Goal: Task Accomplishment & Management: Manage account settings

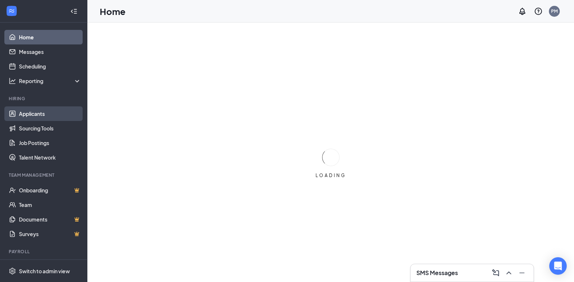
click at [41, 115] on link "Applicants" at bounding box center [50, 113] width 62 height 15
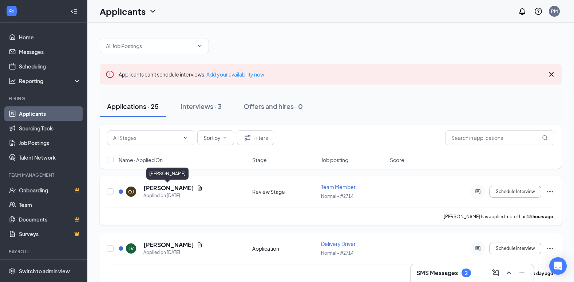
click at [169, 191] on h5 "[PERSON_NAME]" at bounding box center [168, 188] width 51 height 8
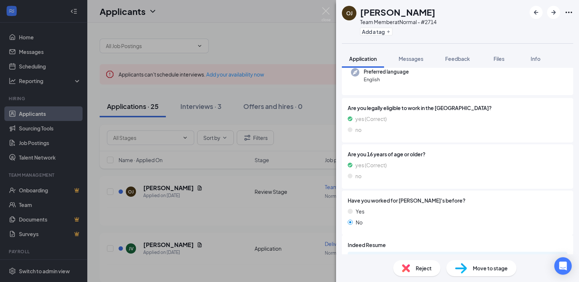
scroll to position [119, 0]
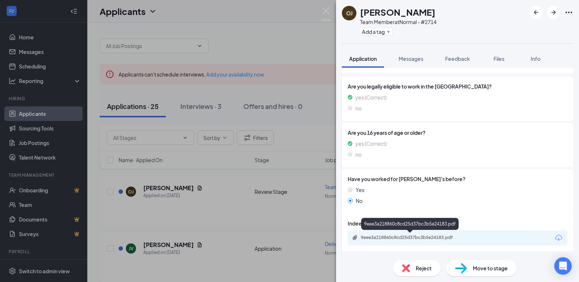
click at [432, 236] on div "9eee3a218860c8cd25d37bc3b5e24183.pdf" at bounding box center [412, 237] width 102 height 6
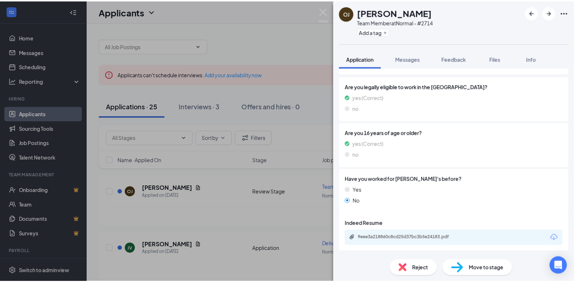
scroll to position [116, 0]
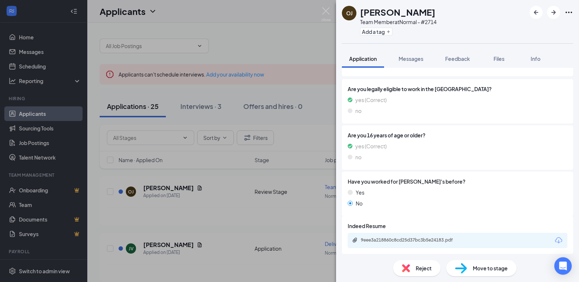
click at [297, 135] on div "[PERSON_NAME] Team Member at Normal - #2714 Add a tag Application Messages Feed…" at bounding box center [289, 141] width 579 height 282
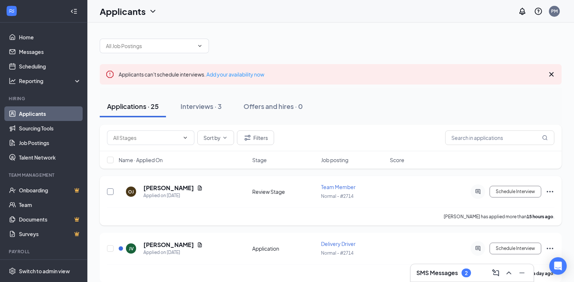
click at [112, 191] on input "checkbox" at bounding box center [110, 191] width 7 height 7
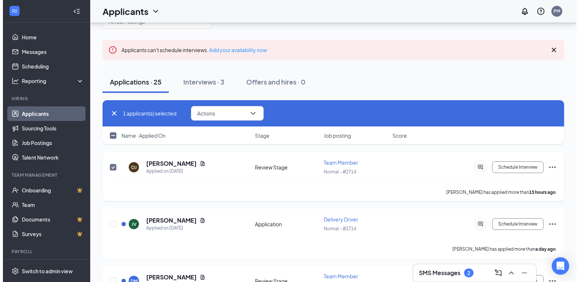
scroll to position [109, 0]
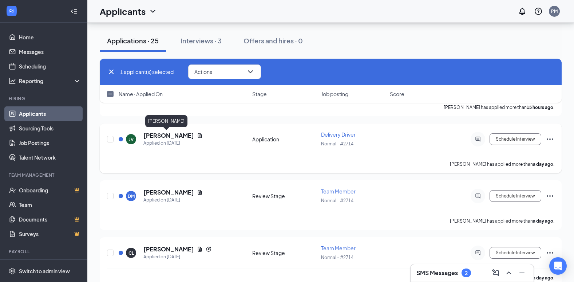
click at [164, 136] on h5 "[PERSON_NAME]" at bounding box center [168, 135] width 51 height 8
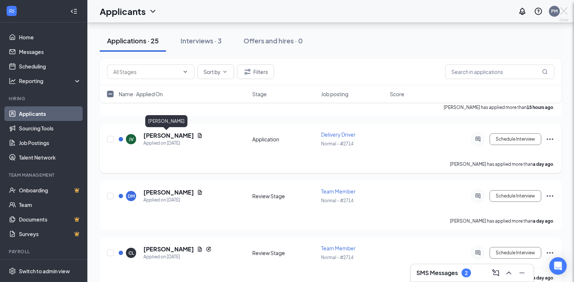
checkbox input "false"
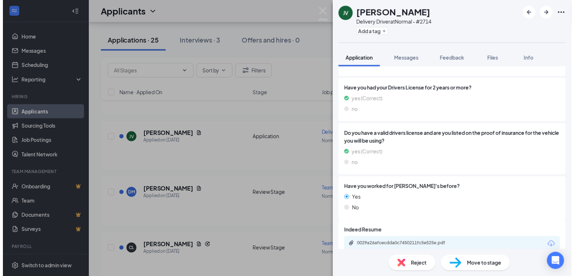
scroll to position [263, 0]
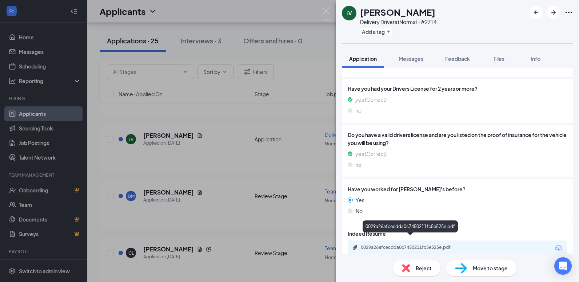
click at [431, 244] on div "0029a26afcecdda0c7450211fc5e525e.pdf" at bounding box center [412, 247] width 102 height 6
click at [279, 130] on div "[PERSON_NAME] Delivery Driver at Normal - #2714 Add a tag Application Messages …" at bounding box center [289, 141] width 579 height 282
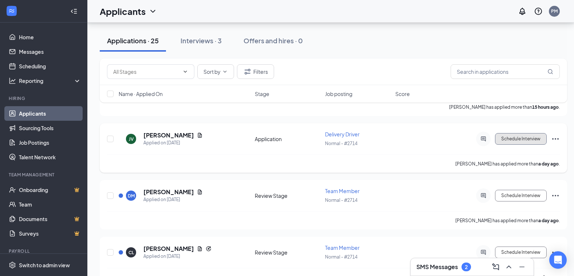
click at [507, 142] on button "Schedule Interview" at bounding box center [521, 139] width 52 height 12
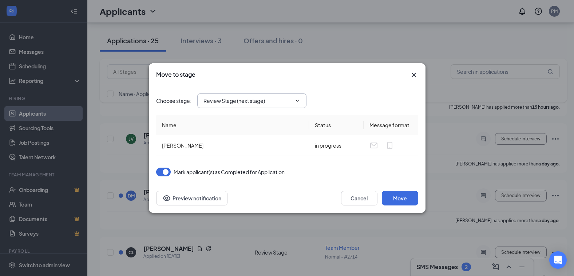
click at [260, 98] on input "Review Stage (next stage)" at bounding box center [247, 101] width 88 height 8
click at [247, 151] on div "Onsite Interview" at bounding box center [229, 148] width 39 height 8
type input "Onsite Interview"
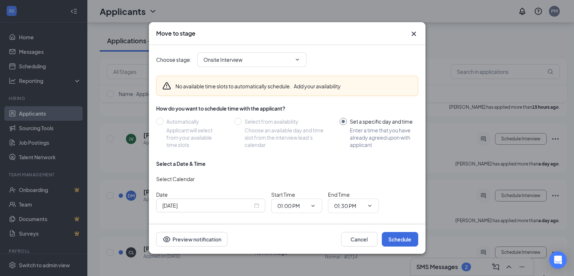
click at [257, 204] on div "[DATE]" at bounding box center [210, 206] width 97 height 8
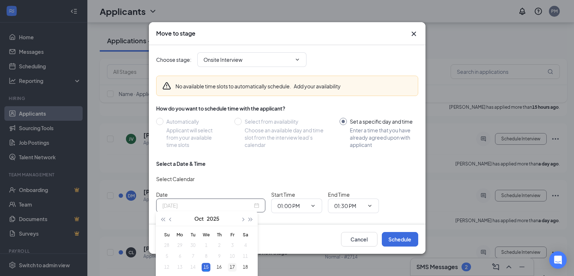
type input "[DATE]"
click at [231, 266] on div "17" at bounding box center [232, 267] width 9 height 9
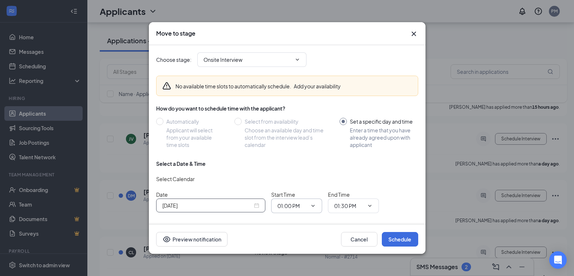
click at [315, 203] on icon "ChevronDown" at bounding box center [313, 206] width 6 height 6
click at [310, 160] on div "01:30 AM" at bounding box center [302, 164] width 39 height 8
type input "01:30 AM"
click at [368, 205] on icon "ChevronDown" at bounding box center [369, 206] width 3 height 2
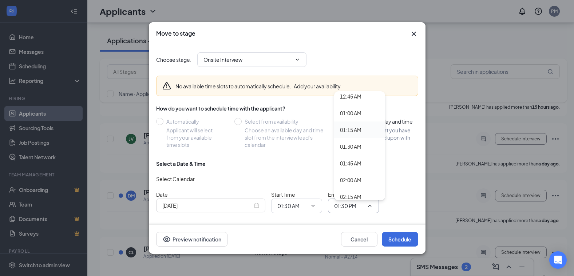
scroll to position [73, 0]
click at [362, 143] on div "01:45 AM" at bounding box center [359, 144] width 39 height 8
type input "01:45 AM"
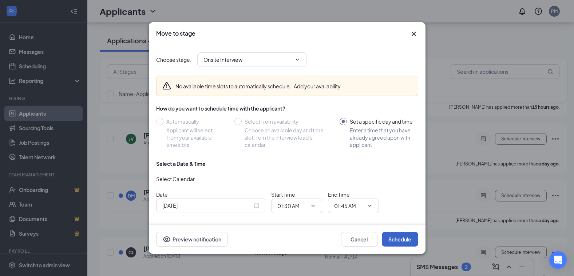
click at [398, 245] on button "Schedule" at bounding box center [400, 239] width 36 height 15
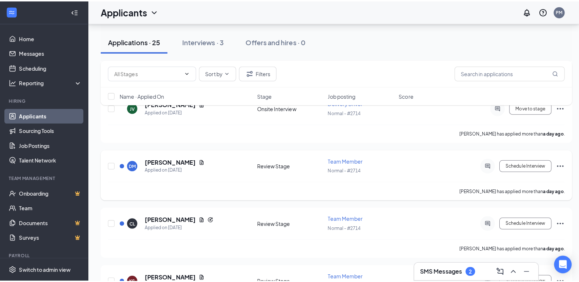
scroll to position [146, 0]
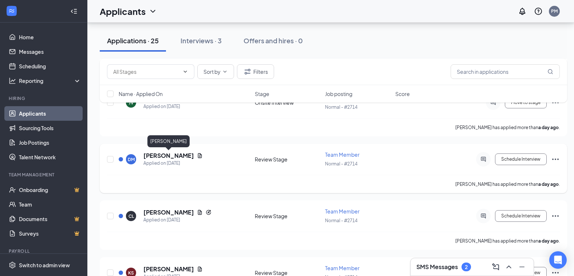
click at [154, 157] on h5 "[PERSON_NAME]" at bounding box center [168, 156] width 51 height 8
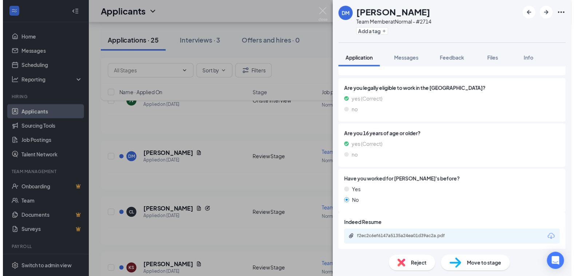
scroll to position [96, 0]
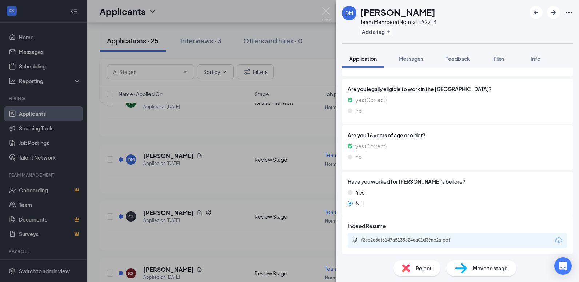
click at [407, 238] on div "f2ec2c6ef6147a5135a24ea01d39ac2a.pdf" at bounding box center [412, 240] width 102 height 6
click at [272, 118] on div "[PERSON_NAME] Team Member at Normal - #2714 Add a tag Application Messages Feed…" at bounding box center [289, 141] width 579 height 282
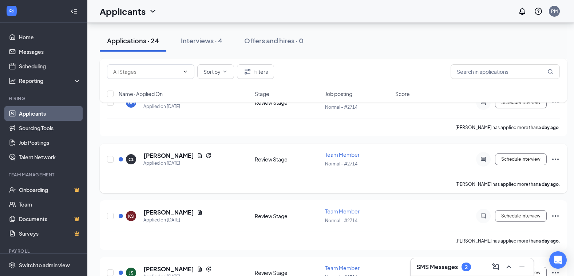
click at [106, 159] on div "CL [PERSON_NAME] Applied on [DATE] Review Stage Team Member Normal - #2714 Sche…" at bounding box center [333, 168] width 467 height 49
click at [112, 159] on input "checkbox" at bounding box center [110, 159] width 7 height 7
checkbox input "true"
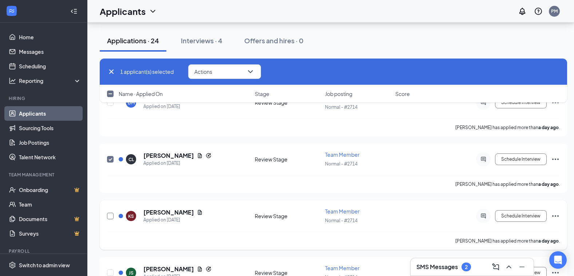
click at [111, 217] on input "checkbox" at bounding box center [110, 216] width 7 height 7
checkbox input "true"
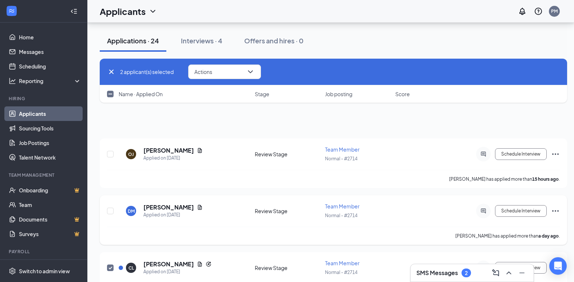
scroll to position [36, 0]
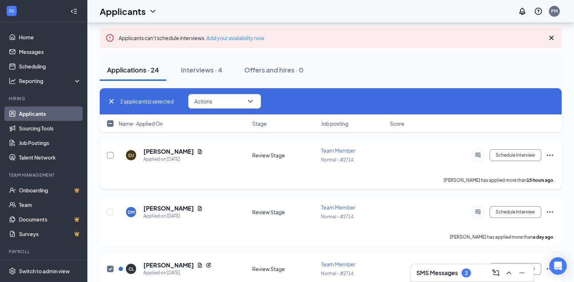
click at [110, 155] on input "checkbox" at bounding box center [110, 155] width 7 height 7
checkbox input "true"
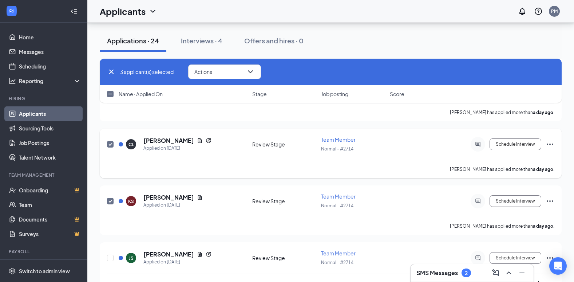
scroll to position [182, 0]
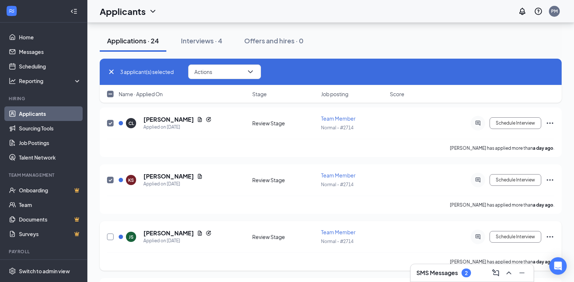
click at [110, 236] on input "checkbox" at bounding box center [110, 236] width 7 height 7
checkbox input "true"
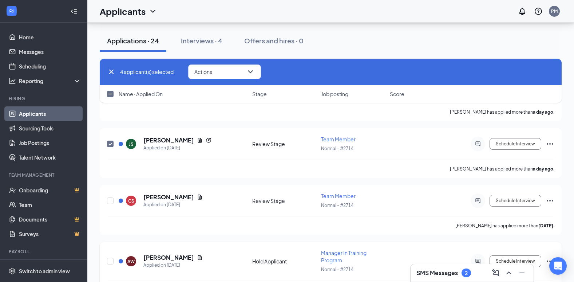
scroll to position [291, 0]
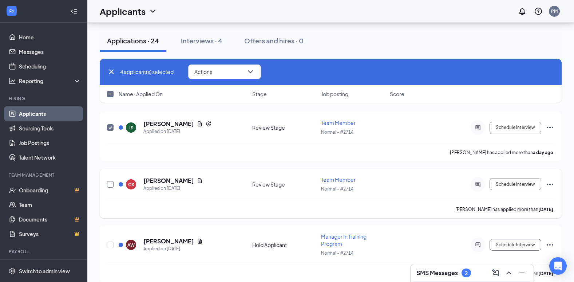
click at [111, 184] on input "checkbox" at bounding box center [110, 184] width 7 height 7
checkbox input "true"
click at [112, 244] on input "checkbox" at bounding box center [110, 244] width 7 height 7
checkbox input "true"
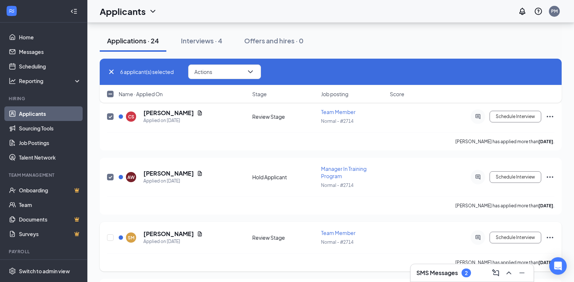
scroll to position [364, 0]
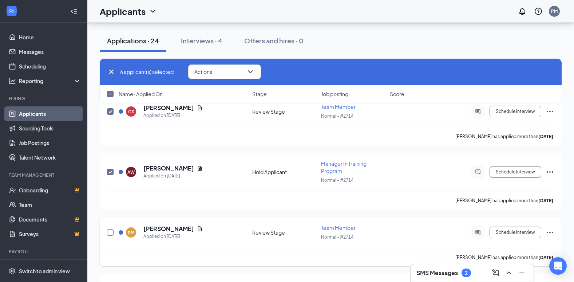
click at [110, 233] on input "checkbox" at bounding box center [110, 232] width 7 height 7
checkbox input "true"
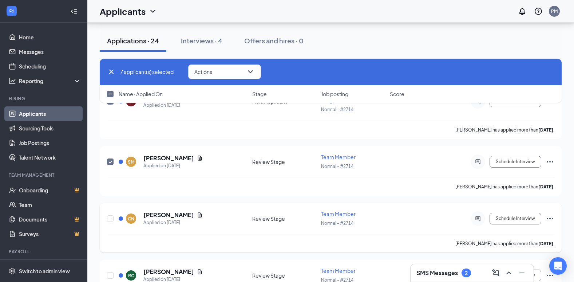
scroll to position [437, 0]
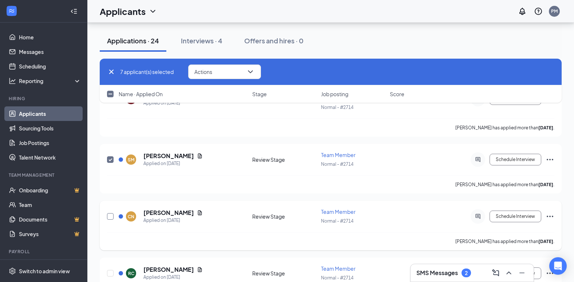
click at [112, 218] on input "checkbox" at bounding box center [110, 216] width 7 height 7
checkbox input "true"
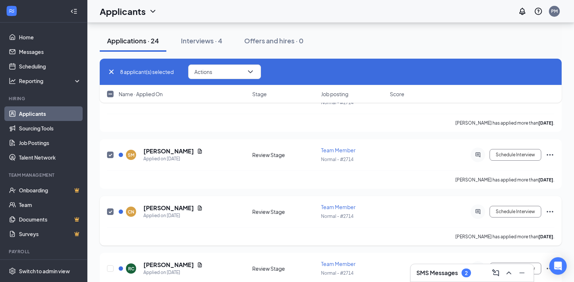
scroll to position [473, 0]
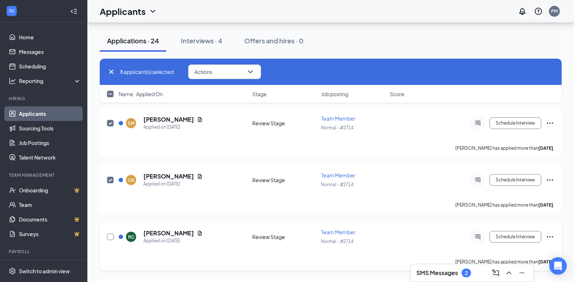
click at [110, 235] on input "checkbox" at bounding box center [110, 236] width 7 height 7
checkbox input "true"
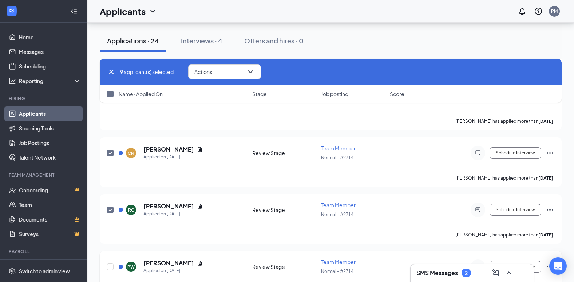
scroll to position [582, 0]
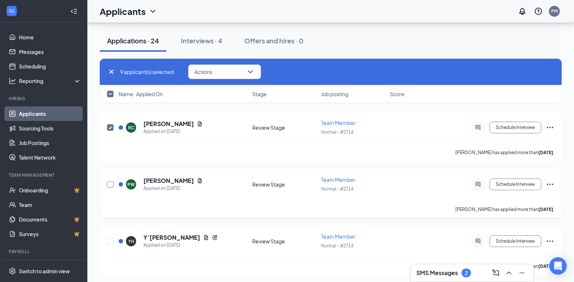
click at [108, 184] on input "checkbox" at bounding box center [110, 184] width 7 height 7
checkbox input "true"
click at [110, 240] on input "checkbox" at bounding box center [110, 241] width 7 height 7
checkbox input "true"
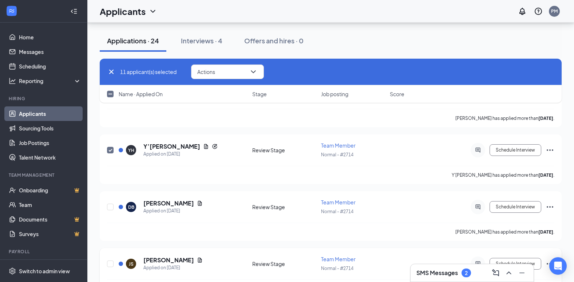
scroll to position [691, 0]
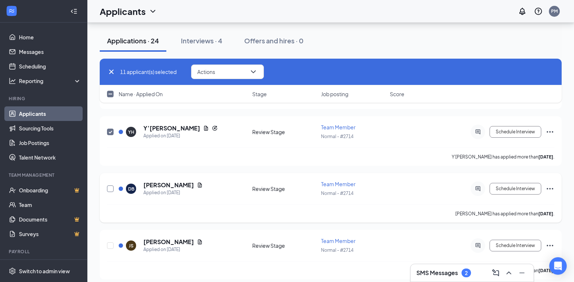
click at [109, 190] on input "checkbox" at bounding box center [110, 188] width 7 height 7
checkbox input "true"
click at [110, 247] on input "checkbox" at bounding box center [110, 245] width 7 height 7
checkbox input "true"
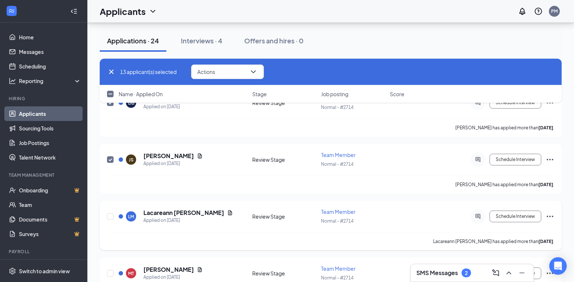
scroll to position [800, 0]
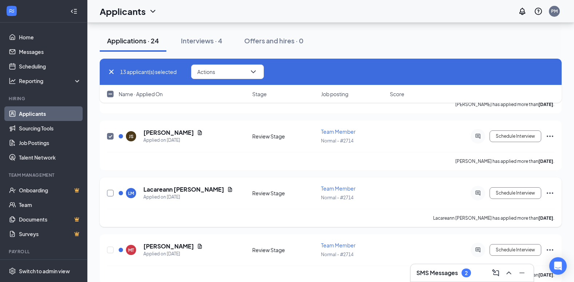
click at [109, 195] on input "checkbox" at bounding box center [110, 193] width 7 height 7
checkbox input "true"
click at [110, 250] on input "checkbox" at bounding box center [110, 249] width 7 height 7
checkbox input "true"
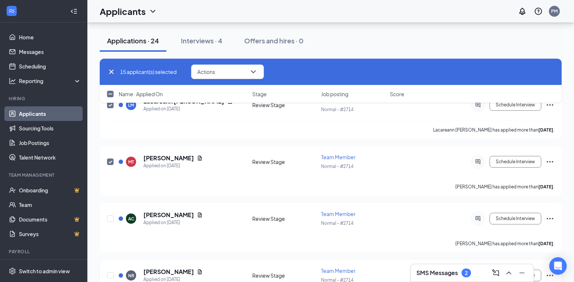
scroll to position [910, 0]
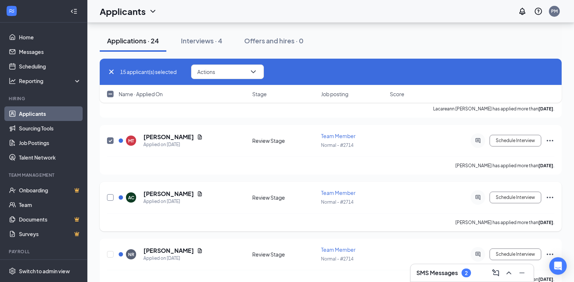
click at [111, 196] on input "checkbox" at bounding box center [110, 197] width 7 height 7
checkbox input "true"
click at [112, 254] on input "checkbox" at bounding box center [110, 254] width 7 height 7
checkbox input "true"
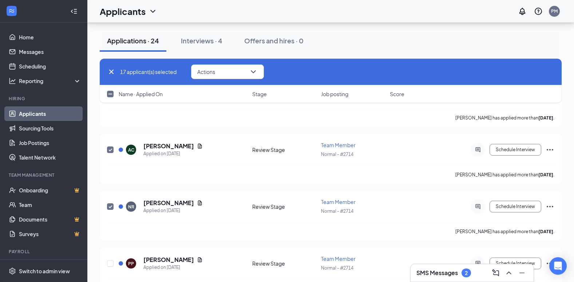
scroll to position [1019, 0]
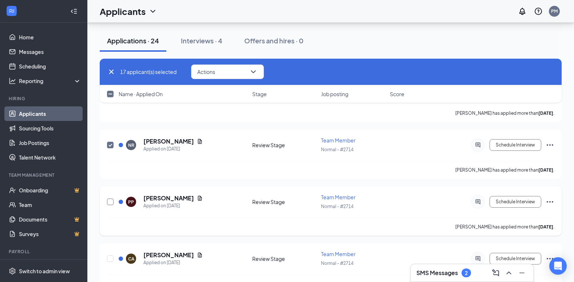
click at [112, 202] on input "checkbox" at bounding box center [110, 201] width 7 height 7
checkbox input "true"
click at [112, 258] on input "checkbox" at bounding box center [110, 258] width 7 height 7
checkbox input "true"
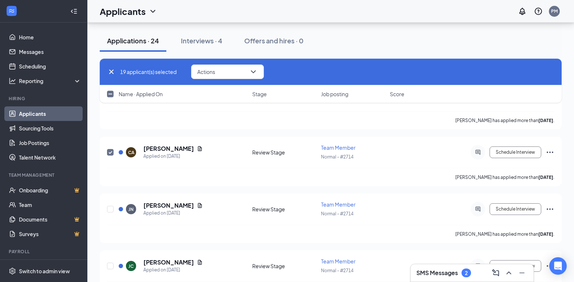
scroll to position [1128, 0]
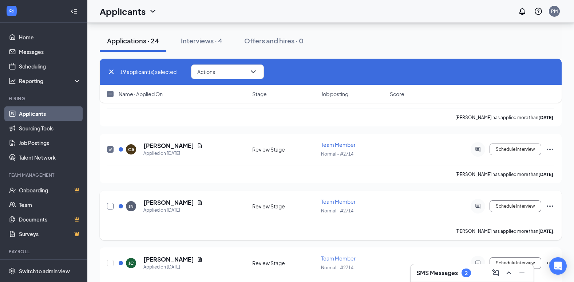
click at [109, 207] on input "checkbox" at bounding box center [110, 206] width 7 height 7
checkbox input "true"
click at [110, 262] on input "checkbox" at bounding box center [110, 262] width 7 height 7
checkbox input "true"
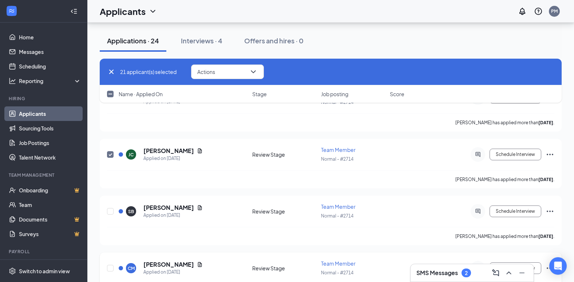
scroll to position [1237, 0]
click at [112, 209] on input "checkbox" at bounding box center [110, 210] width 7 height 7
checkbox input "true"
click at [110, 267] on input "checkbox" at bounding box center [110, 267] width 7 height 7
checkbox input "true"
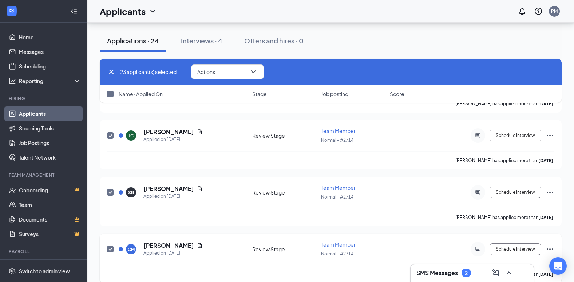
scroll to position [1265, 0]
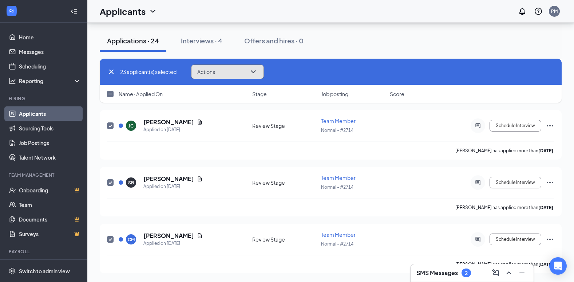
click at [235, 73] on button "Actions" at bounding box center [227, 71] width 73 height 15
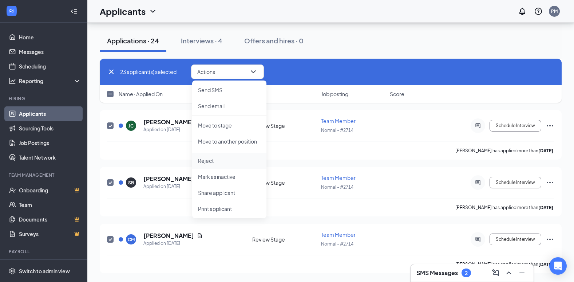
click at [211, 161] on p "Reject" at bounding box center [229, 160] width 63 height 7
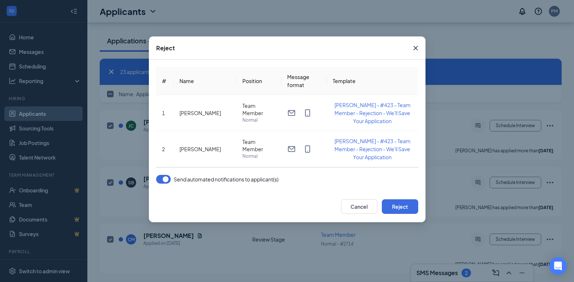
click at [166, 180] on button "button" at bounding box center [163, 179] width 15 height 9
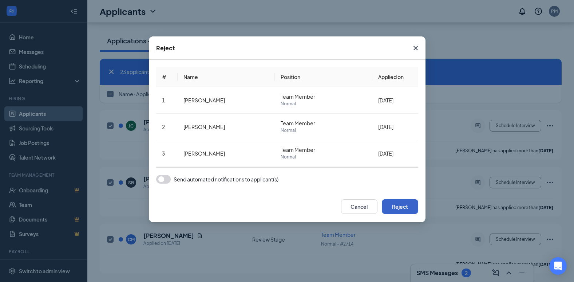
click at [395, 206] on button "Reject" at bounding box center [400, 206] width 36 height 15
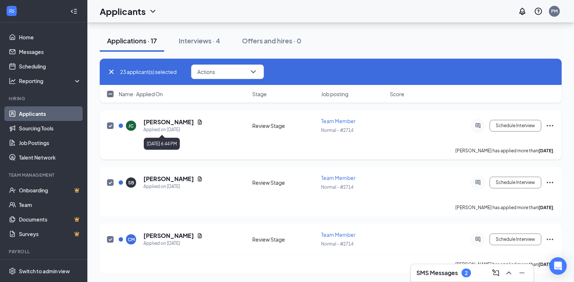
checkbox input "false"
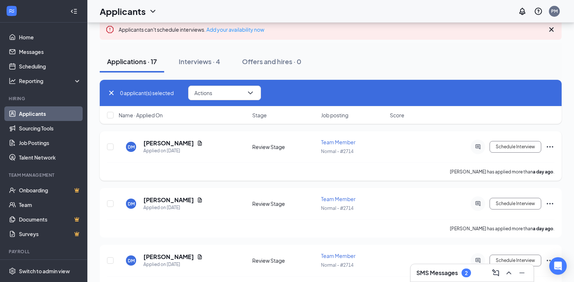
scroll to position [66, 0]
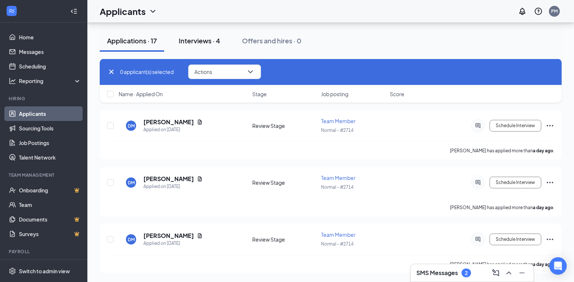
click at [217, 43] on div "Interviews · 4" at bounding box center [199, 40] width 41 height 9
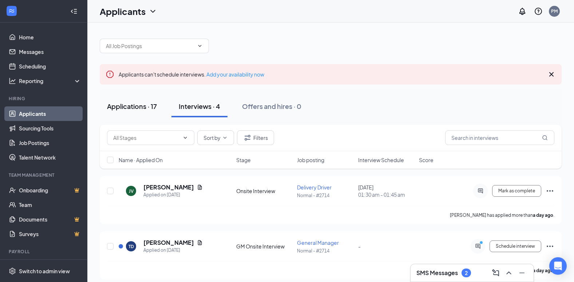
click at [146, 109] on div "Applications · 17" at bounding box center [132, 106] width 50 height 9
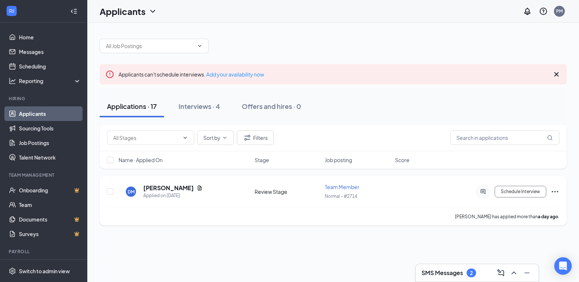
click at [109, 195] on div at bounding box center [110, 191] width 7 height 17
click at [110, 191] on input "checkbox" at bounding box center [110, 191] width 7 height 7
checkbox input "true"
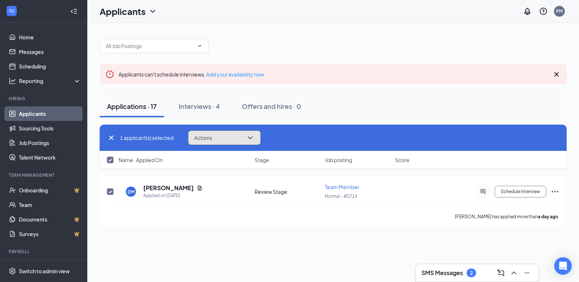
click at [212, 132] on button "Actions" at bounding box center [224, 137] width 73 height 15
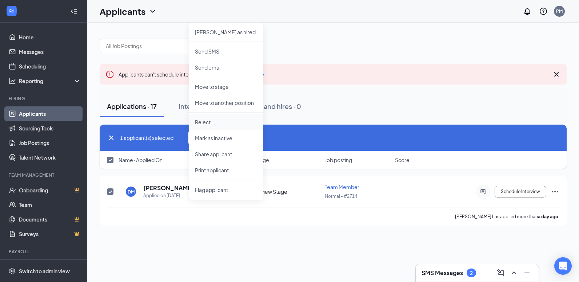
click at [216, 118] on li "Reject" at bounding box center [226, 122] width 74 height 16
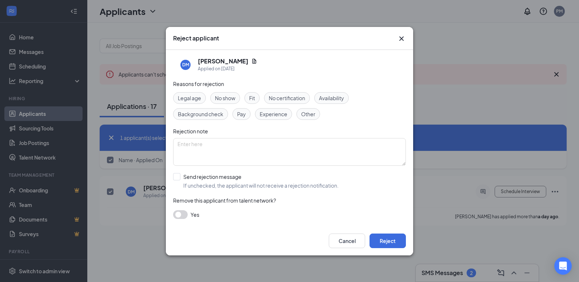
click at [426, 203] on div "Reject applicant [PERSON_NAME] Applied on [DATE] Reasons for rejection Legal ag…" at bounding box center [289, 141] width 579 height 282
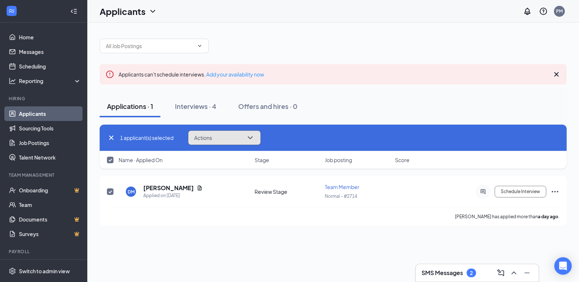
click at [212, 136] on span "Actions" at bounding box center [203, 137] width 18 height 5
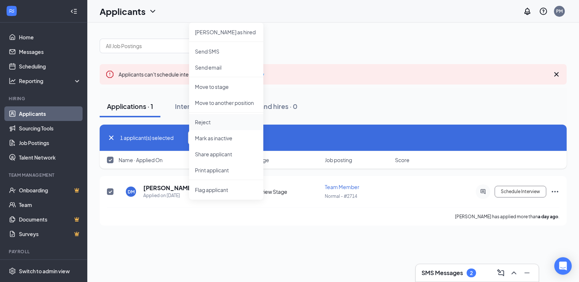
click at [216, 123] on p "Reject" at bounding box center [226, 121] width 63 height 7
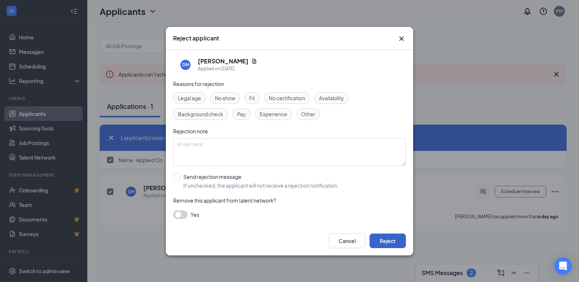
click at [389, 240] on button "Reject" at bounding box center [388, 240] width 36 height 15
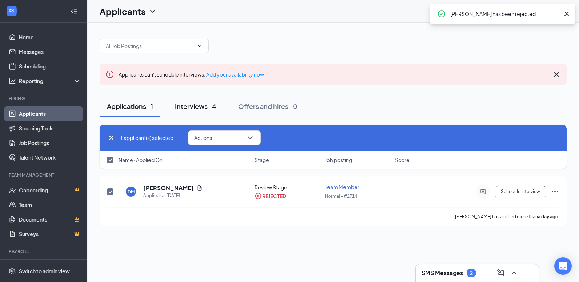
click at [206, 104] on div "Interviews · 4" at bounding box center [195, 106] width 41 height 9
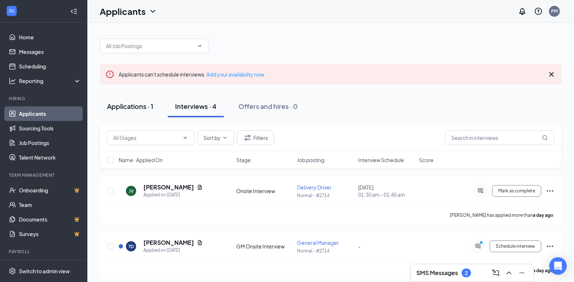
click at [135, 108] on div "Applications · 1" at bounding box center [130, 106] width 46 height 9
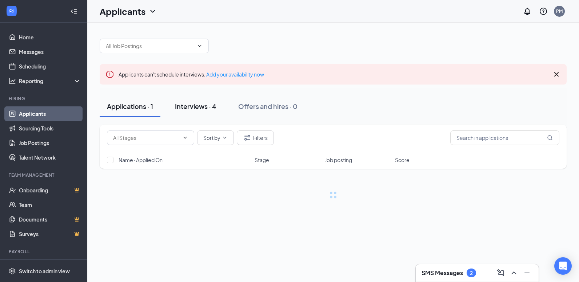
click at [208, 109] on div "Interviews · 4" at bounding box center [195, 106] width 41 height 9
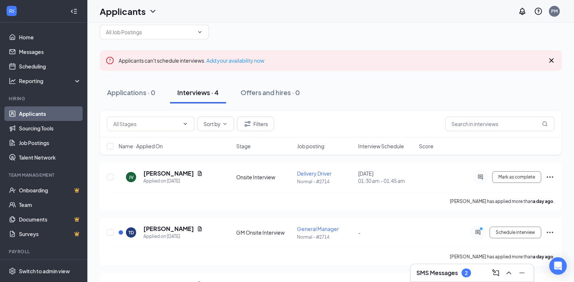
scroll to position [8, 0]
